Goal: Information Seeking & Learning: Learn about a topic

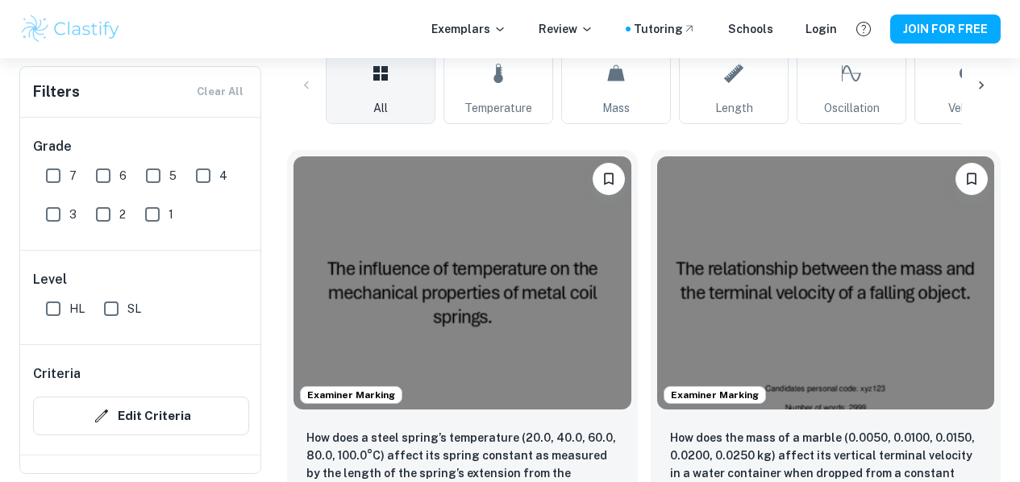
scroll to position [323, 0]
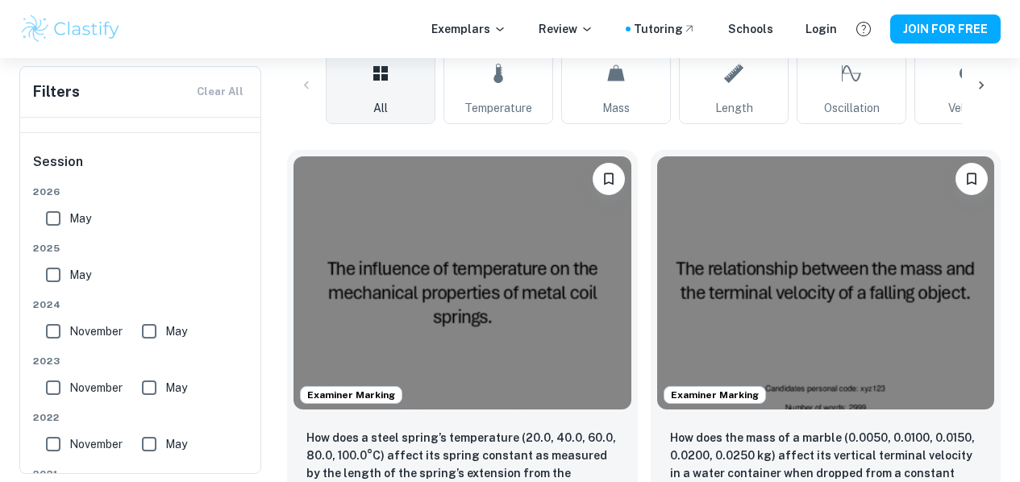
click at [49, 280] on input "May" at bounding box center [53, 275] width 32 height 32
checkbox input "true"
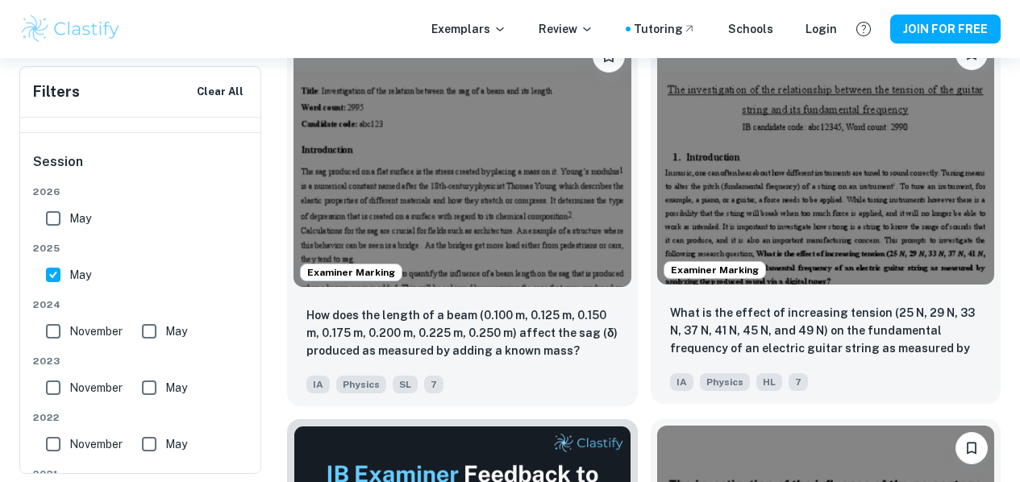
scroll to position [484, 0]
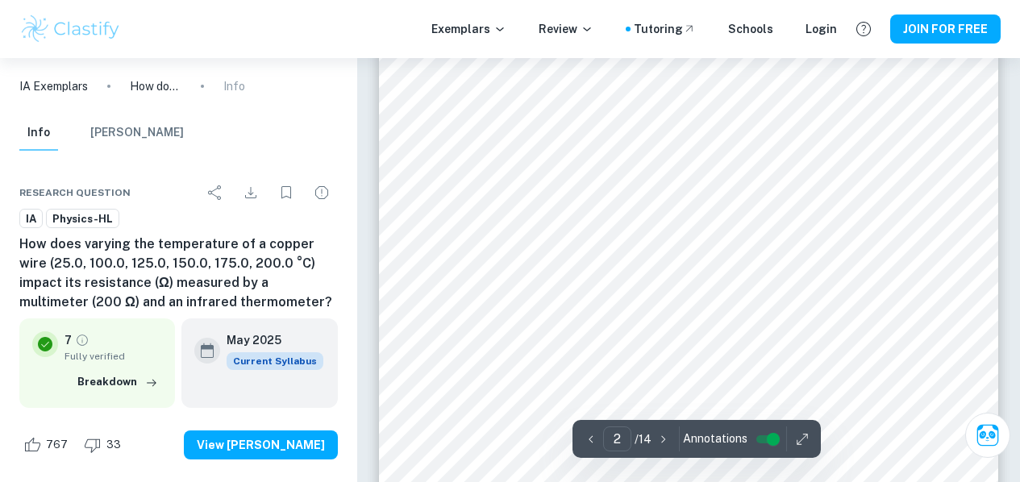
scroll to position [1452, 0]
type input "1"
